Goal: Find specific page/section: Find specific page/section

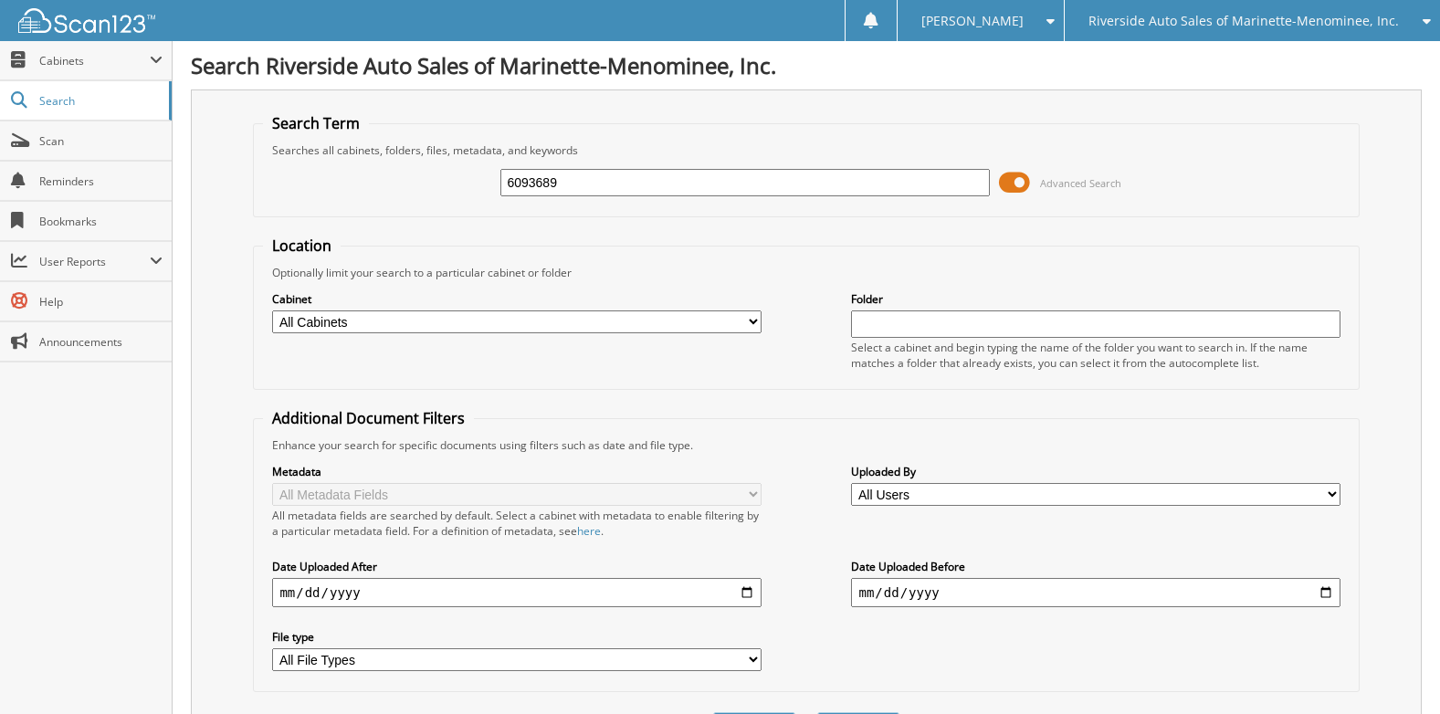
type input "6093689"
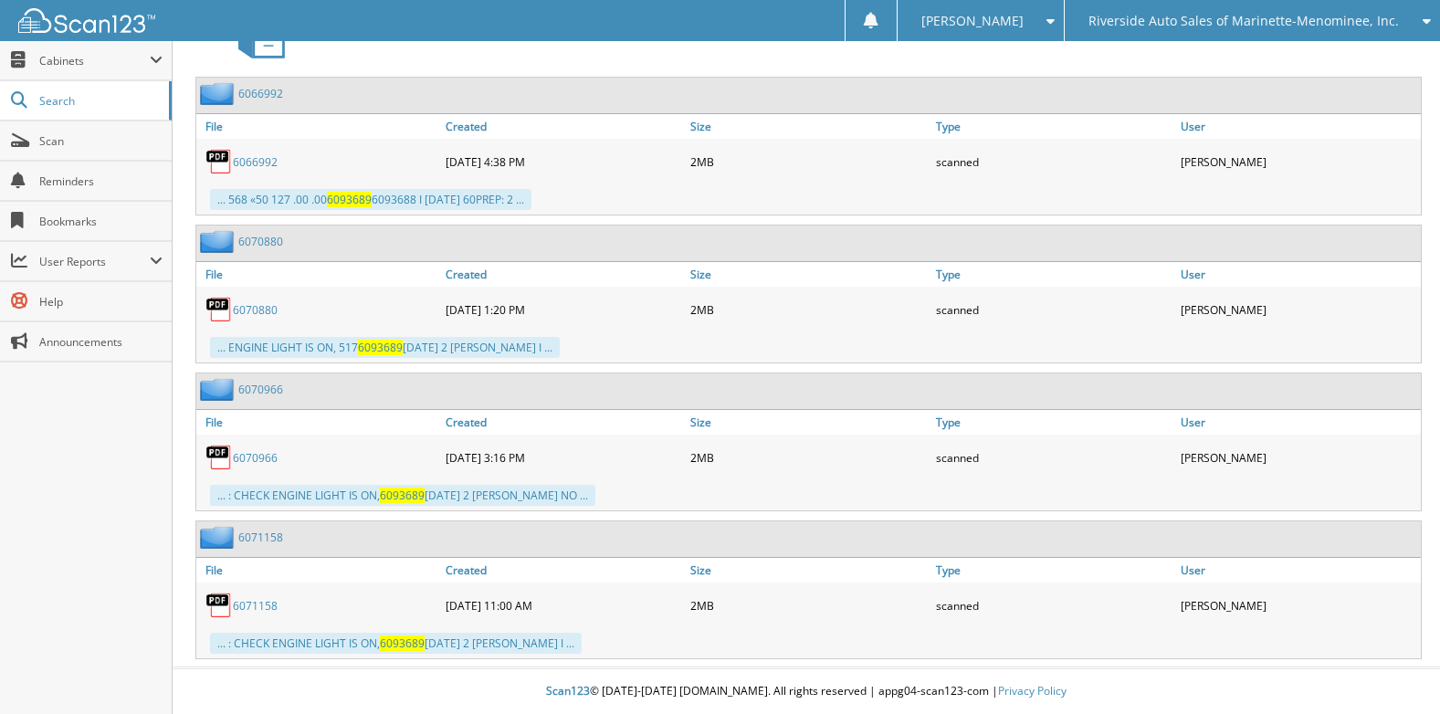
scroll to position [578, 0]
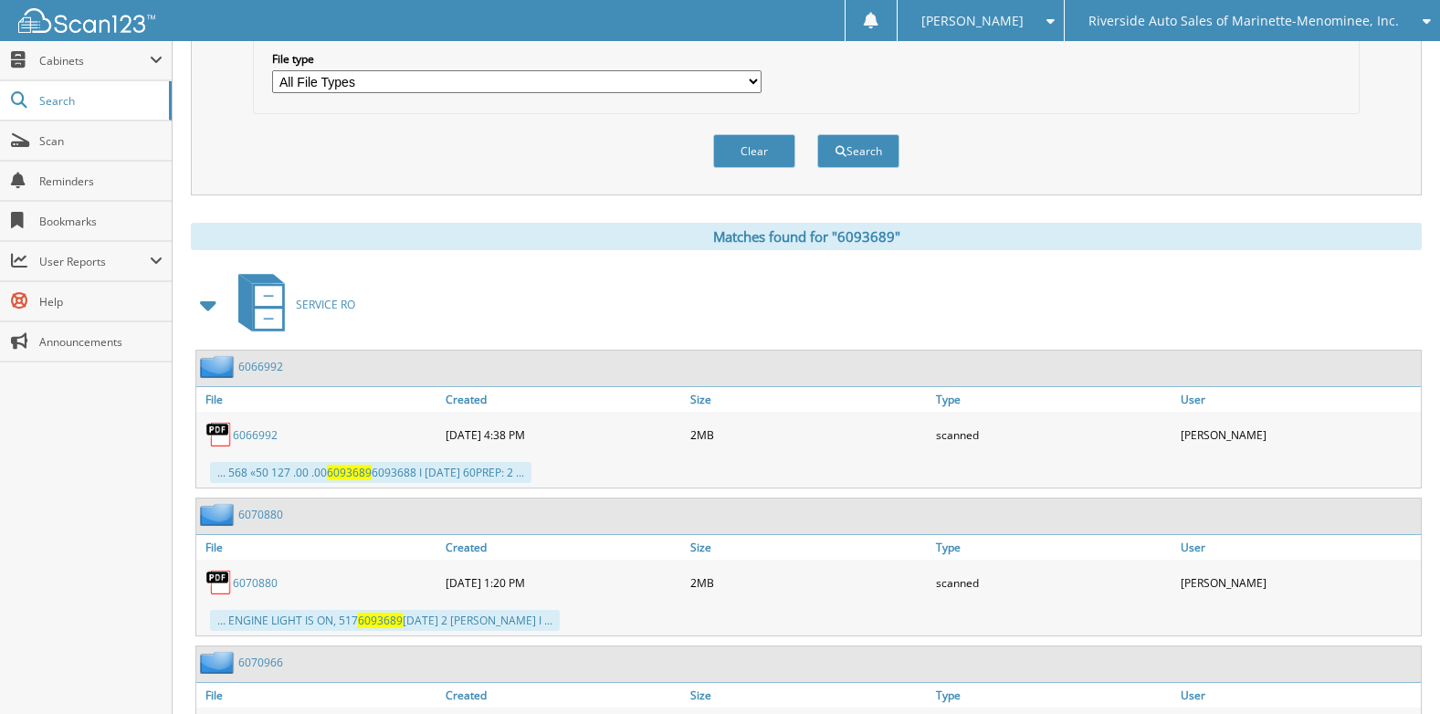
click at [258, 437] on link "6066992" at bounding box center [255, 435] width 45 height 16
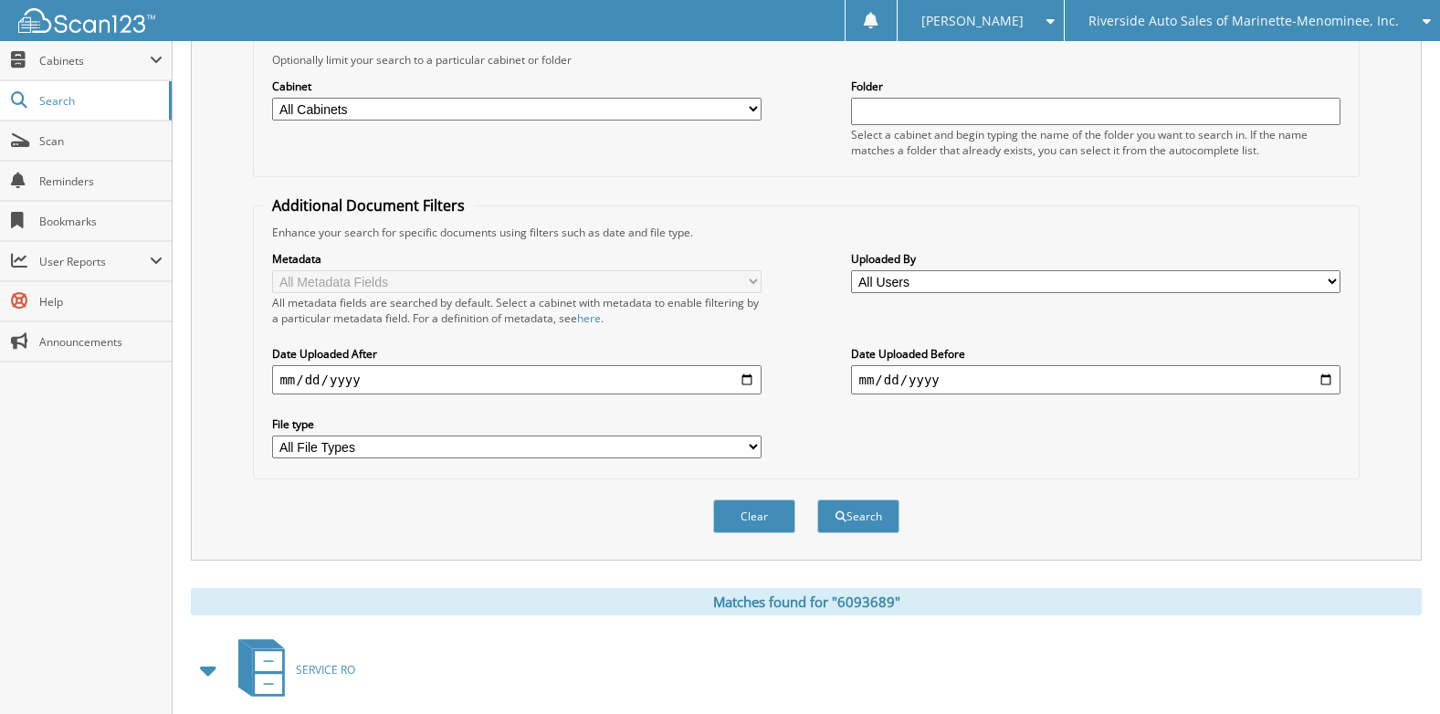
scroll to position [30, 0]
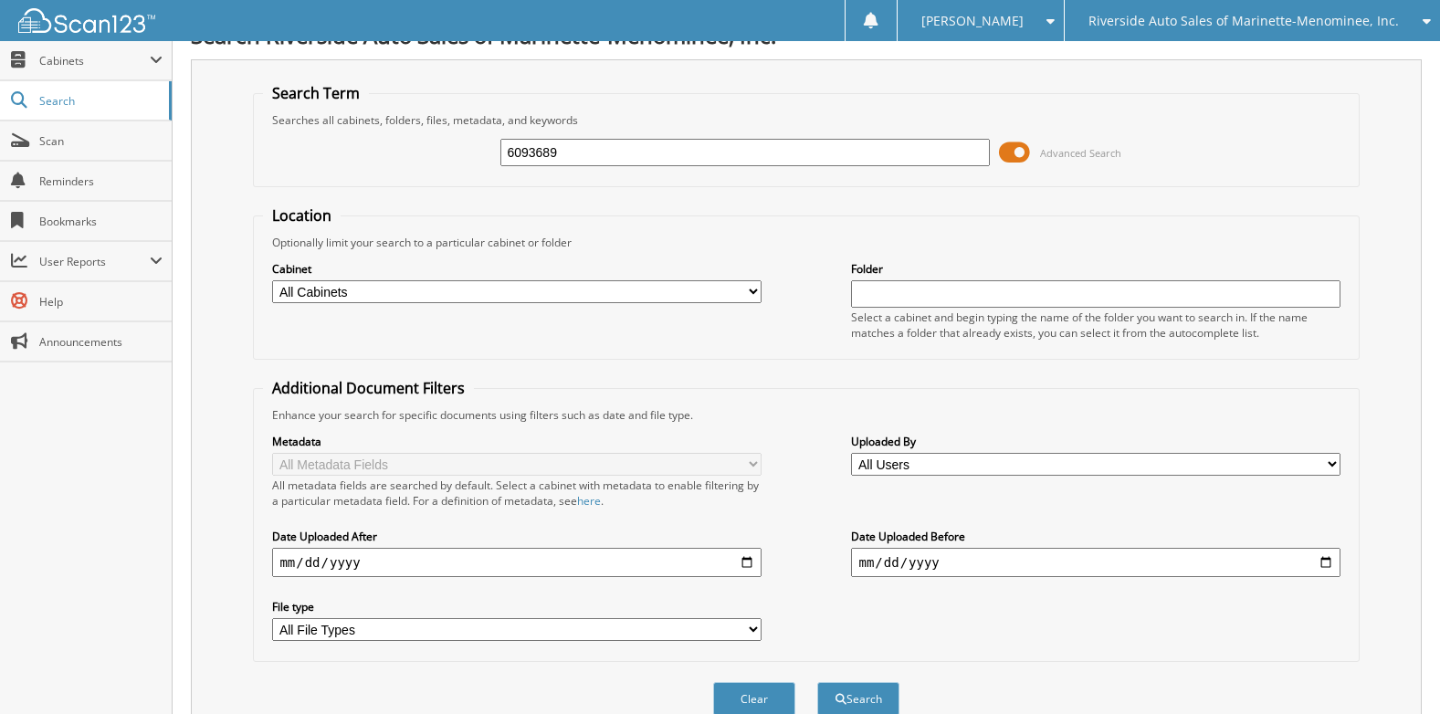
click at [1402, 16] on div "Riverside Auto Sales of Marinette-Menominee, Inc." at bounding box center [1252, 20] width 357 height 41
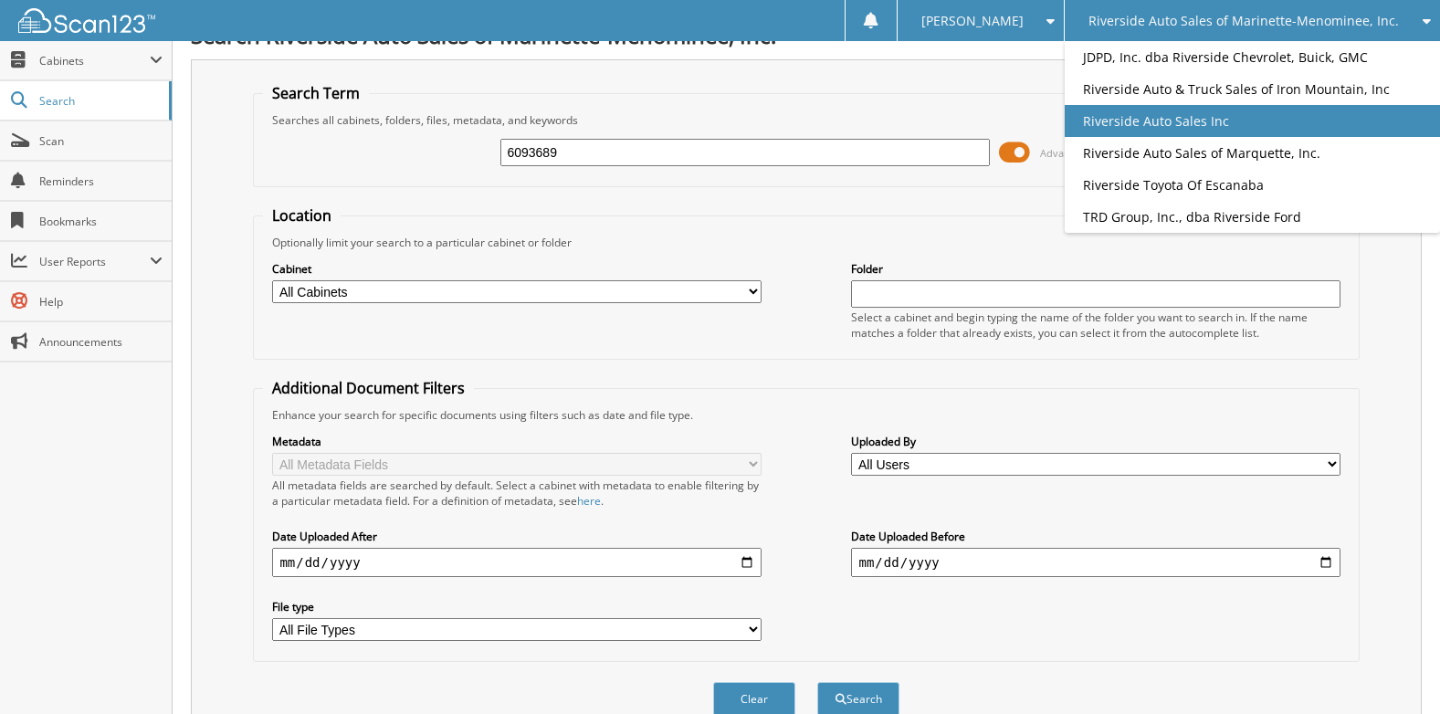
click at [1212, 119] on link "Riverside Auto Sales Inc" at bounding box center [1252, 121] width 375 height 32
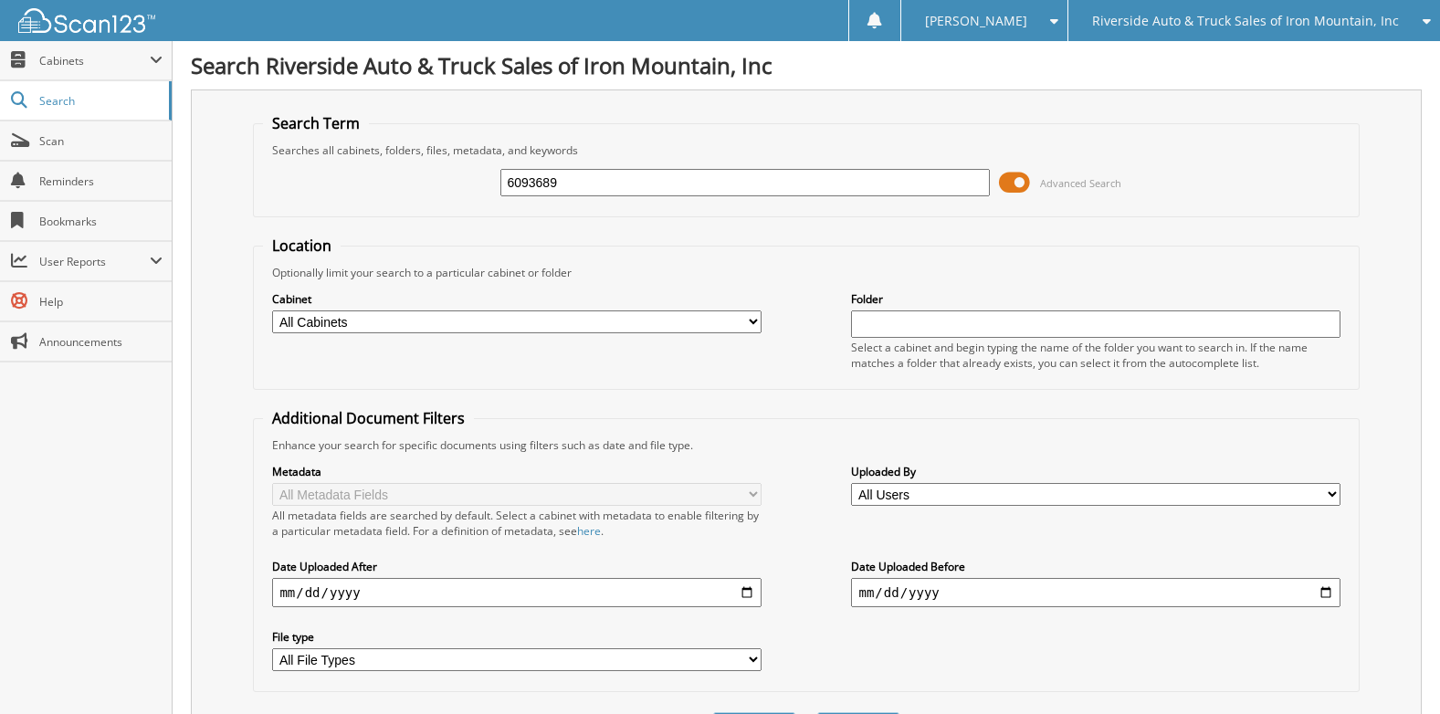
type input "6093689"
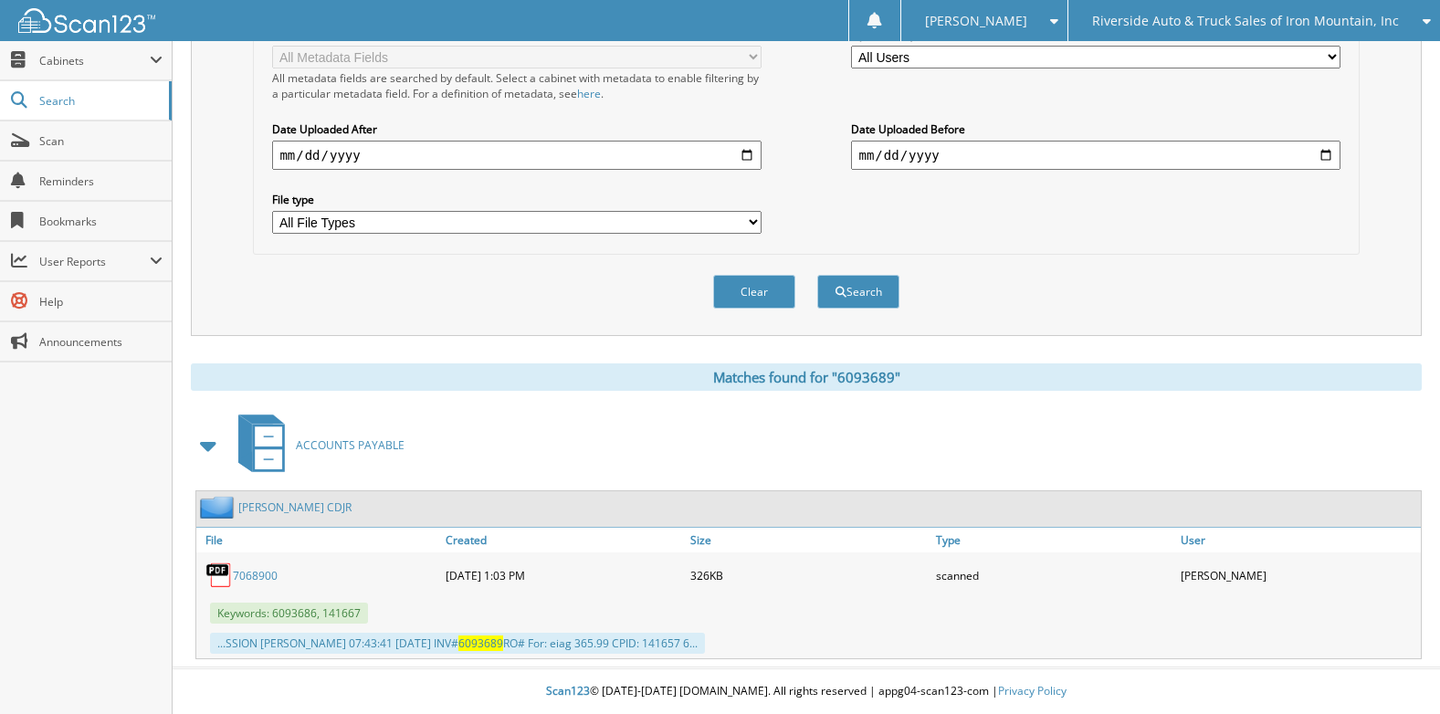
click at [458, 646] on span "6093689" at bounding box center [480, 644] width 45 height 16
click at [458, 642] on span "6093689" at bounding box center [480, 644] width 45 height 16
click at [256, 577] on link "7068900" at bounding box center [255, 576] width 45 height 16
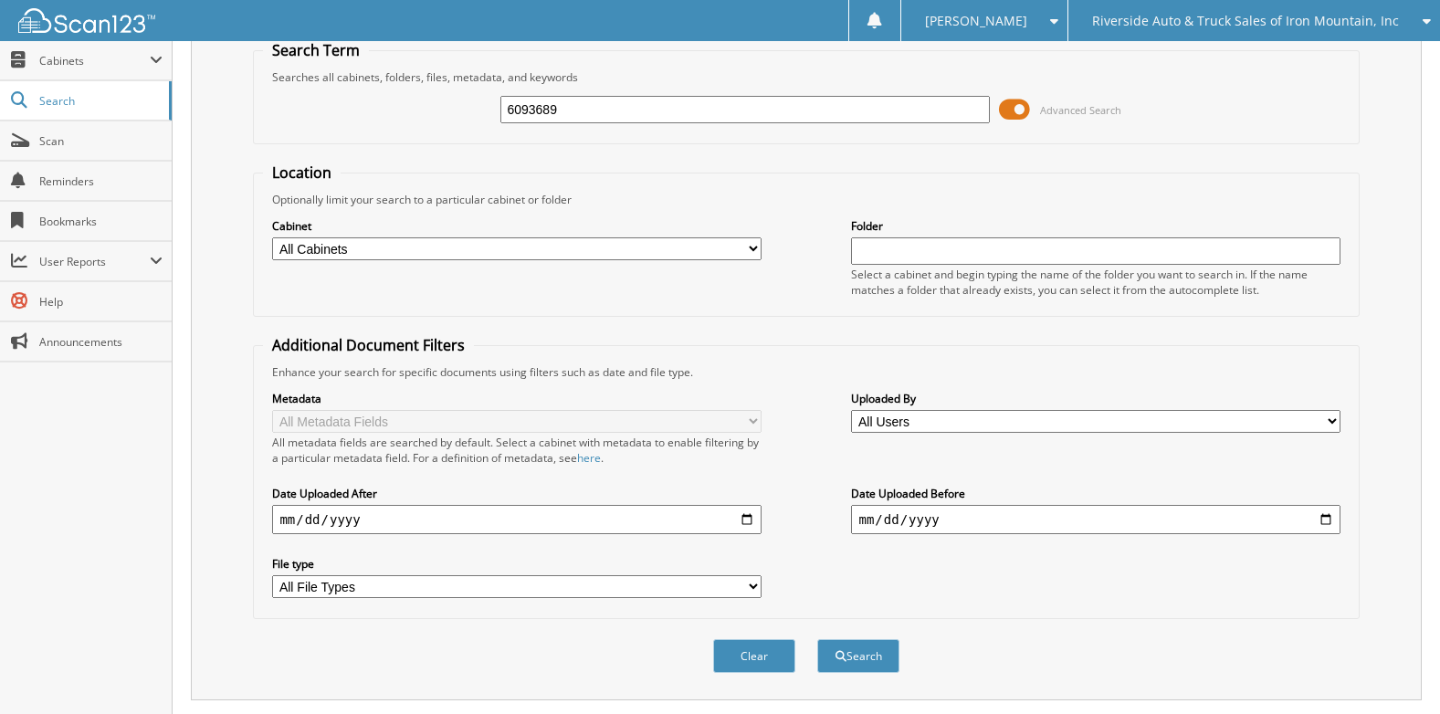
scroll to position [0, 0]
